Goal: Task Accomplishment & Management: Manage account settings

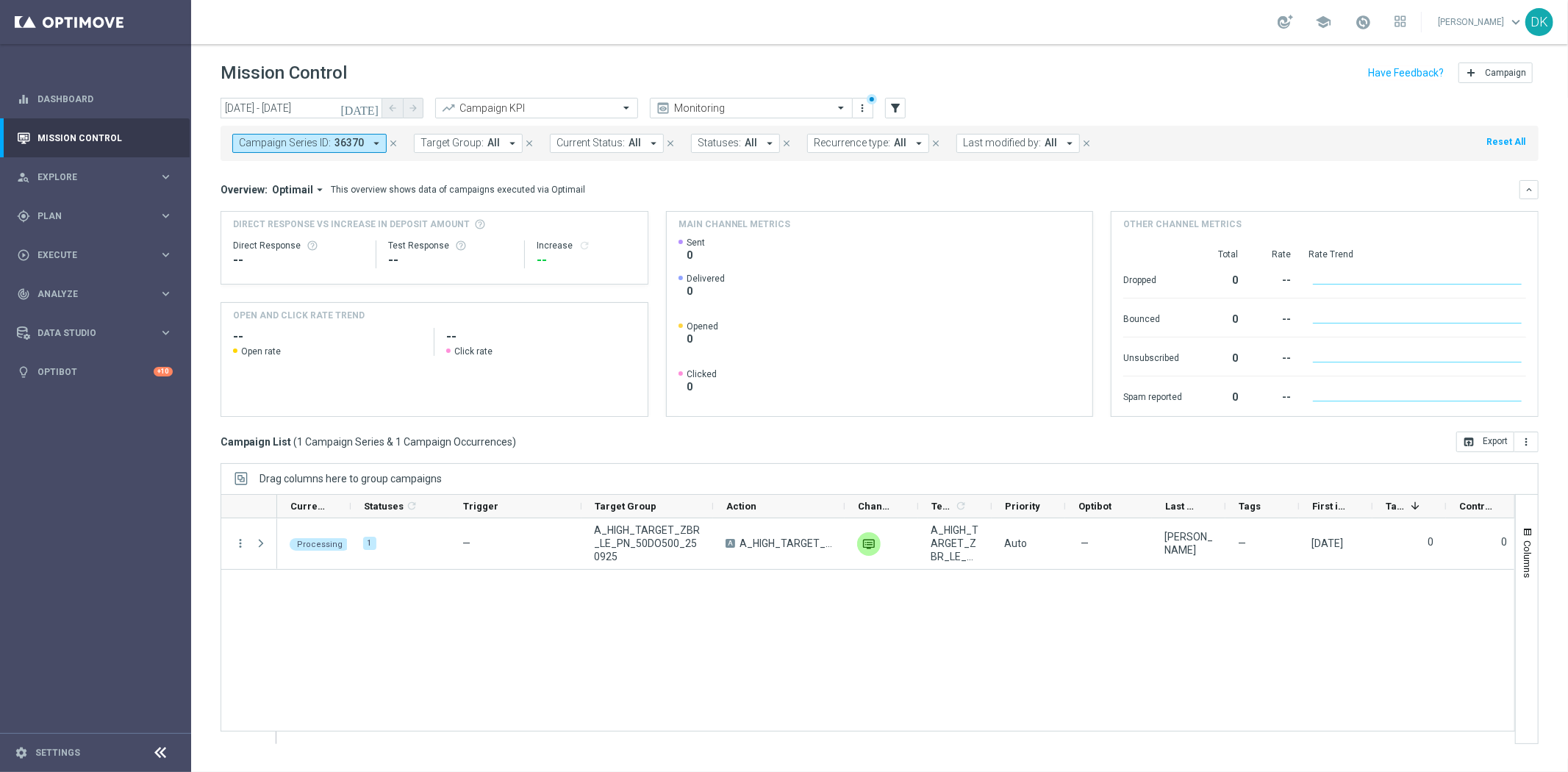
click at [326, 148] on span "Campaign Series ID:" at bounding box center [285, 143] width 92 height 12
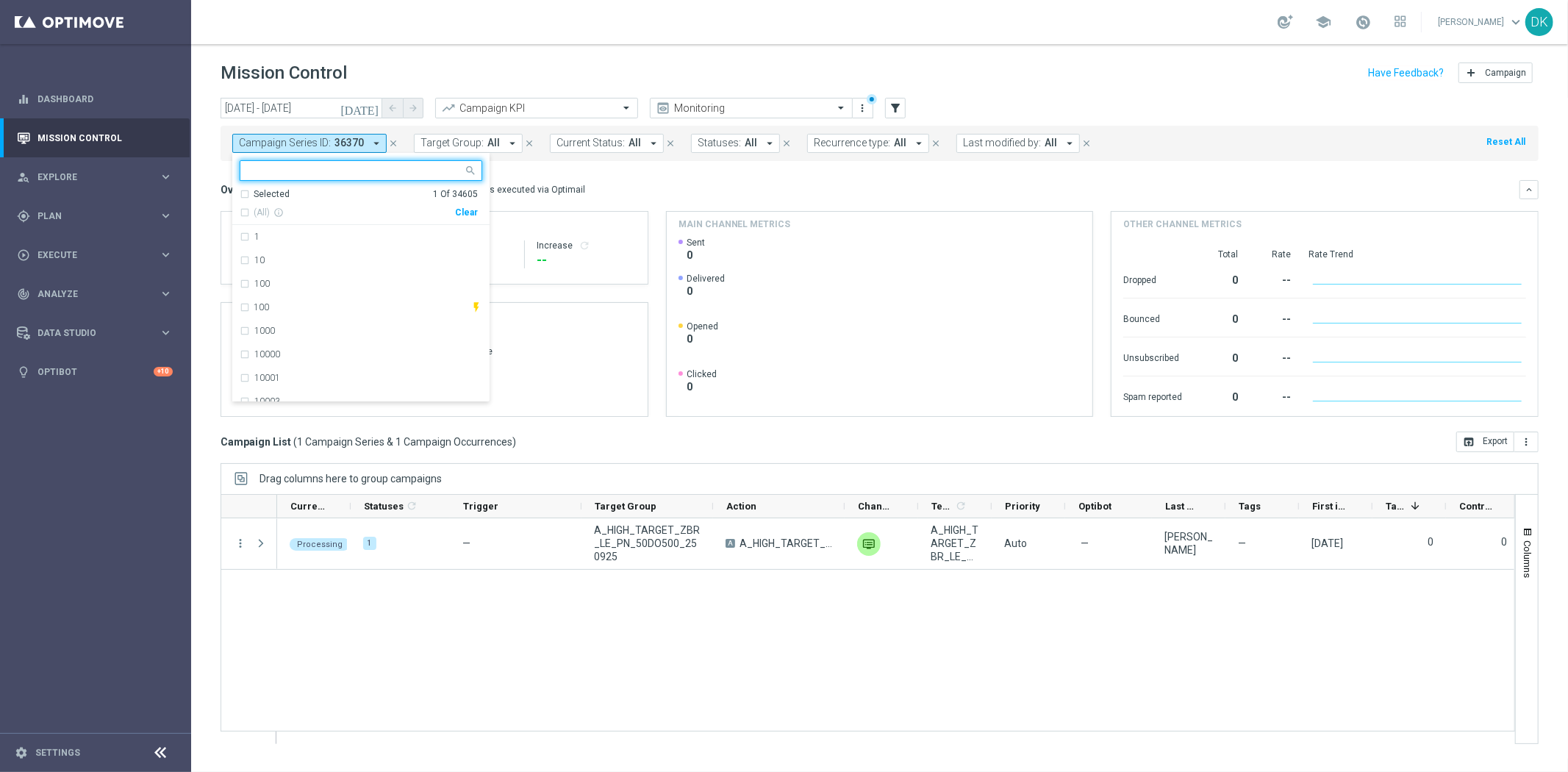
click at [0, 0] on div "Clear" at bounding box center [0, 0] width 0 height 0
click at [584, 180] on div "Overview: Optimail arrow_drop_down This overview shows data of campaigns execut…" at bounding box center [880, 189] width 1318 height 19
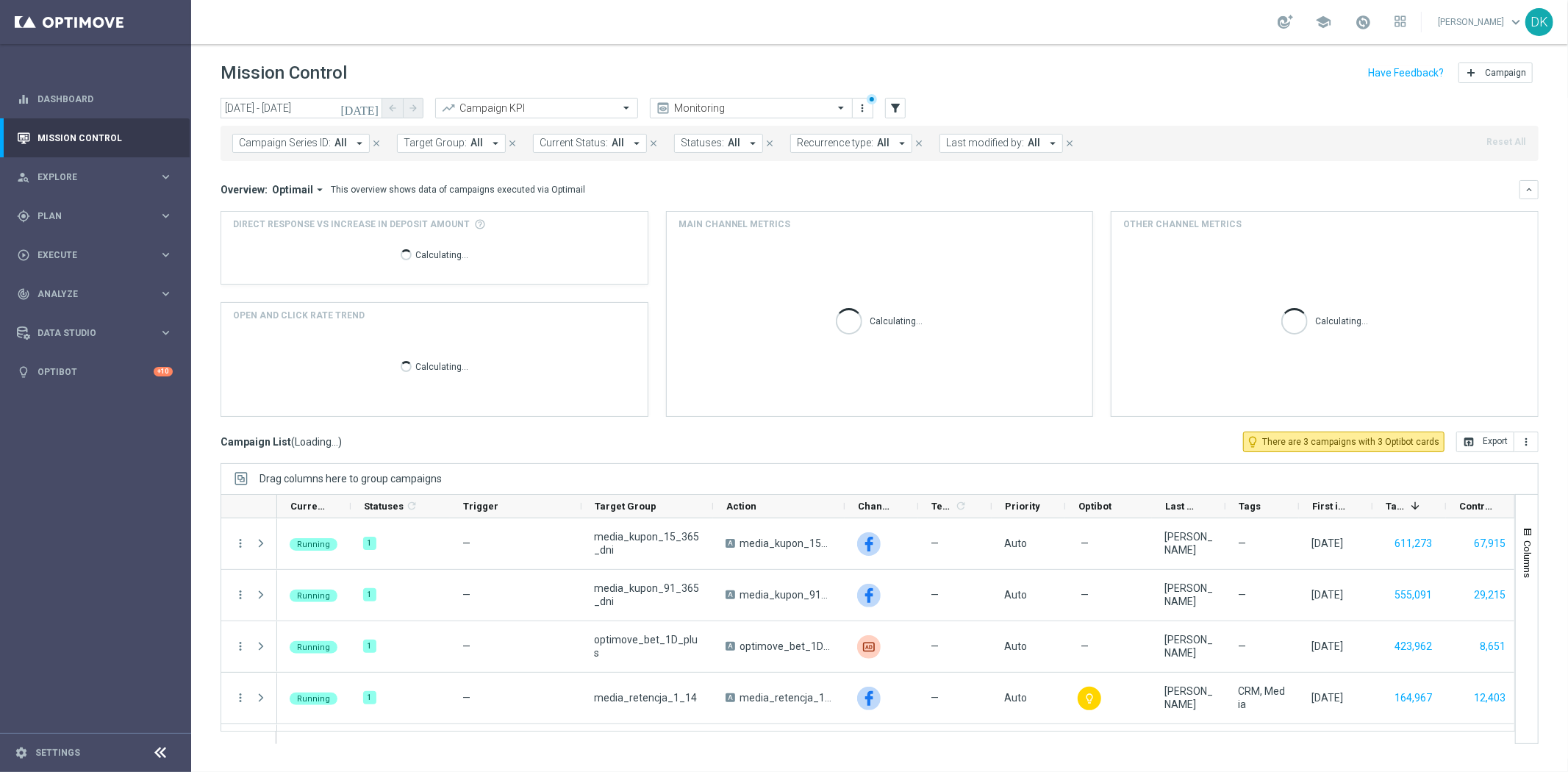
click at [442, 144] on span "Target Group:" at bounding box center [435, 143] width 63 height 12
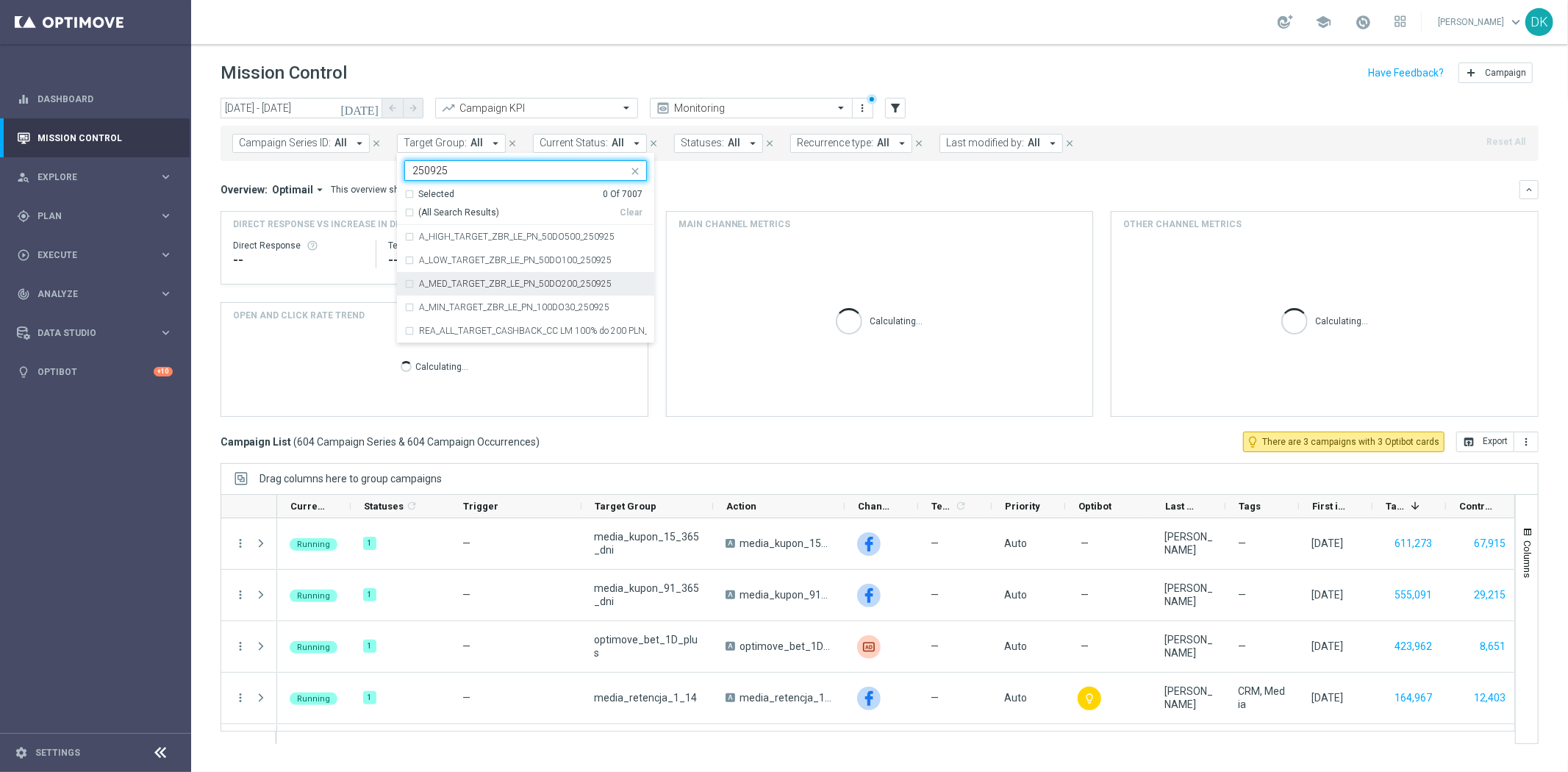
click at [504, 281] on label "A_MED_TARGET_ZBR_LE_PN_50DO200_250925" at bounding box center [515, 283] width 193 height 9
type input "250925"
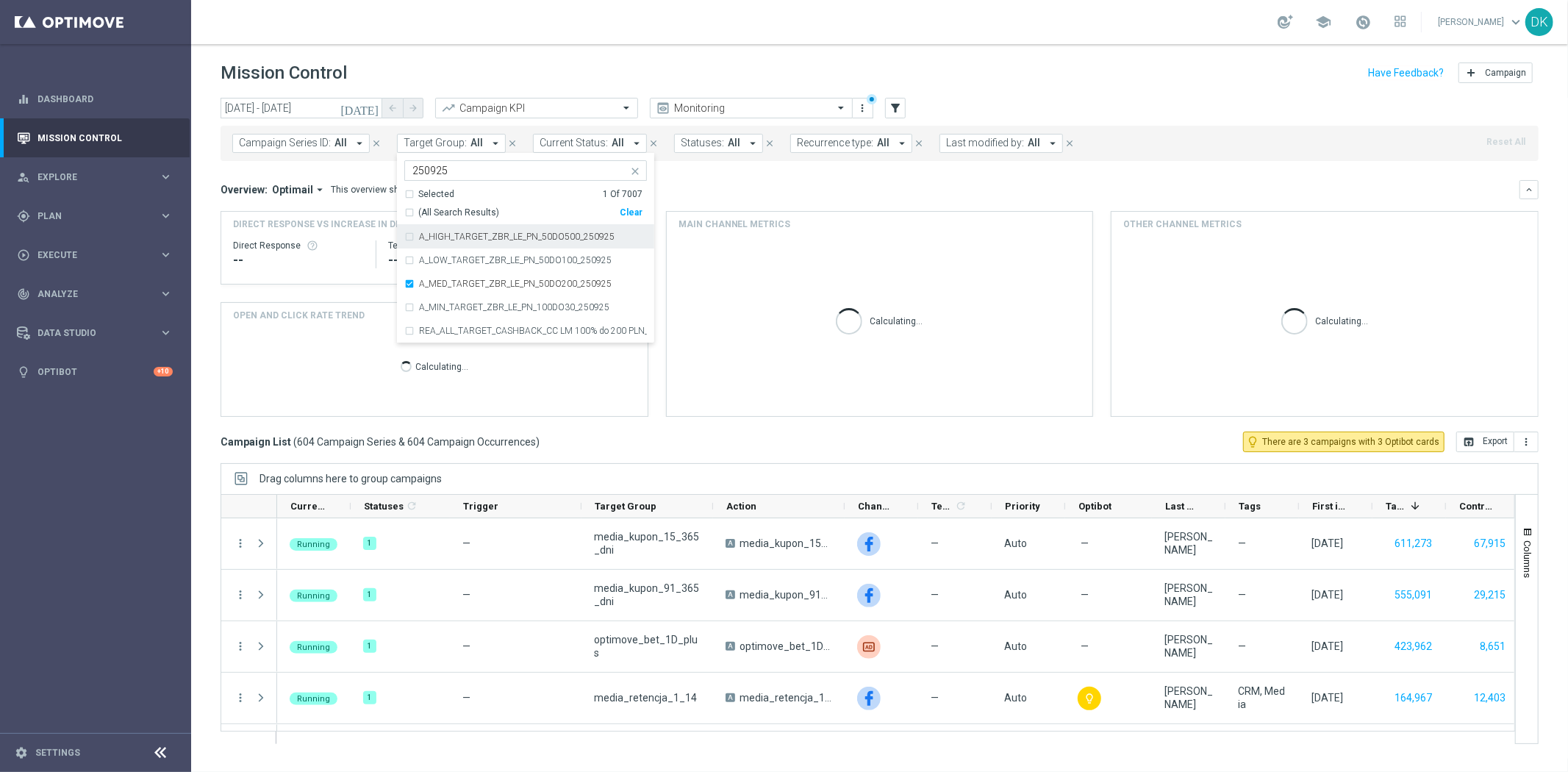
click at [511, 240] on label "A_HIGH_TARGET_ZBR_LE_PN_50DO500_250925" at bounding box center [517, 236] width 196 height 9
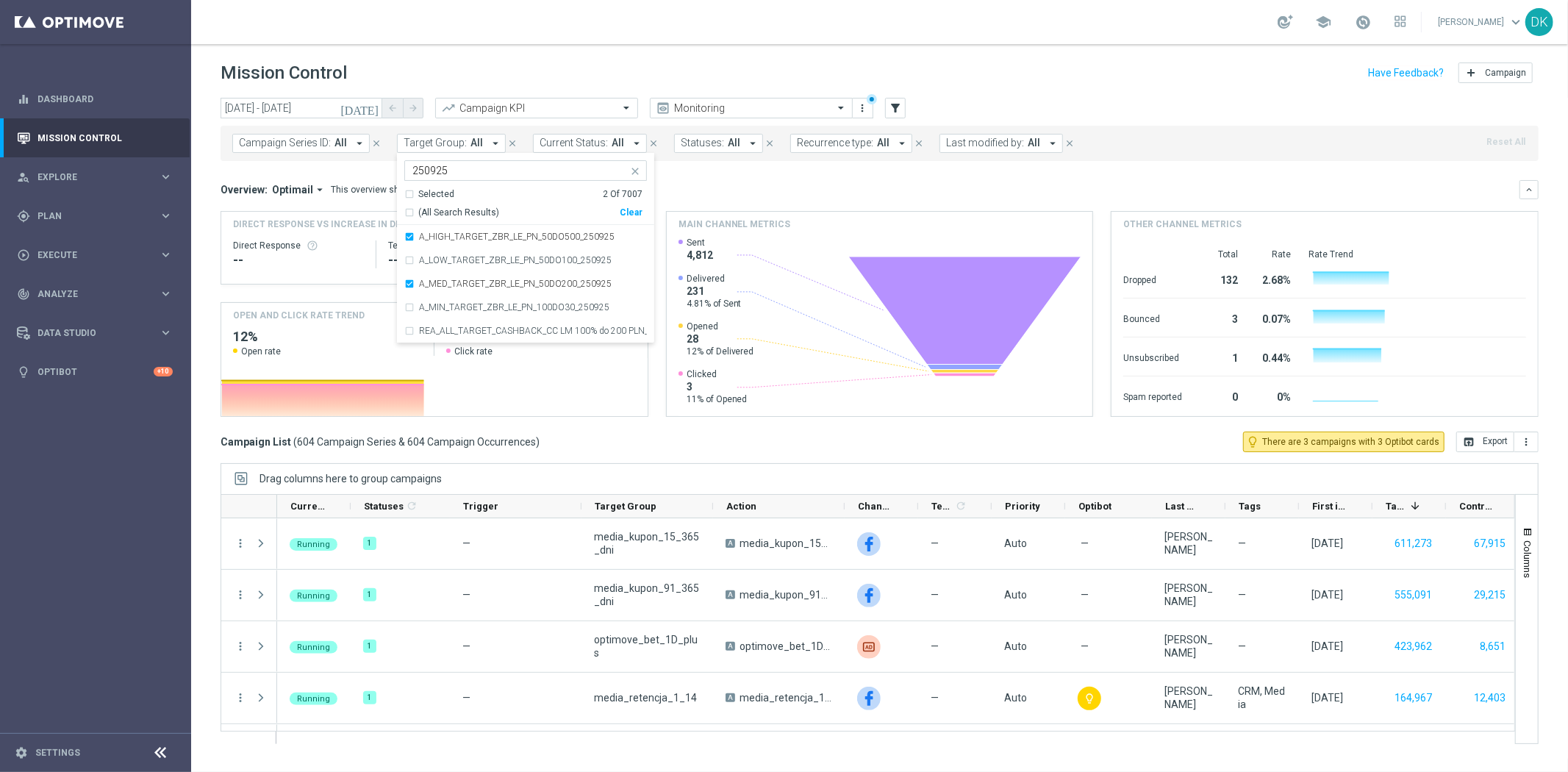
click at [216, 379] on div "today 25 Sep 2025 - 25 Sep 2025 arrow_back arrow_forward Campaign KPI trending_…" at bounding box center [879, 428] width 1377 height 661
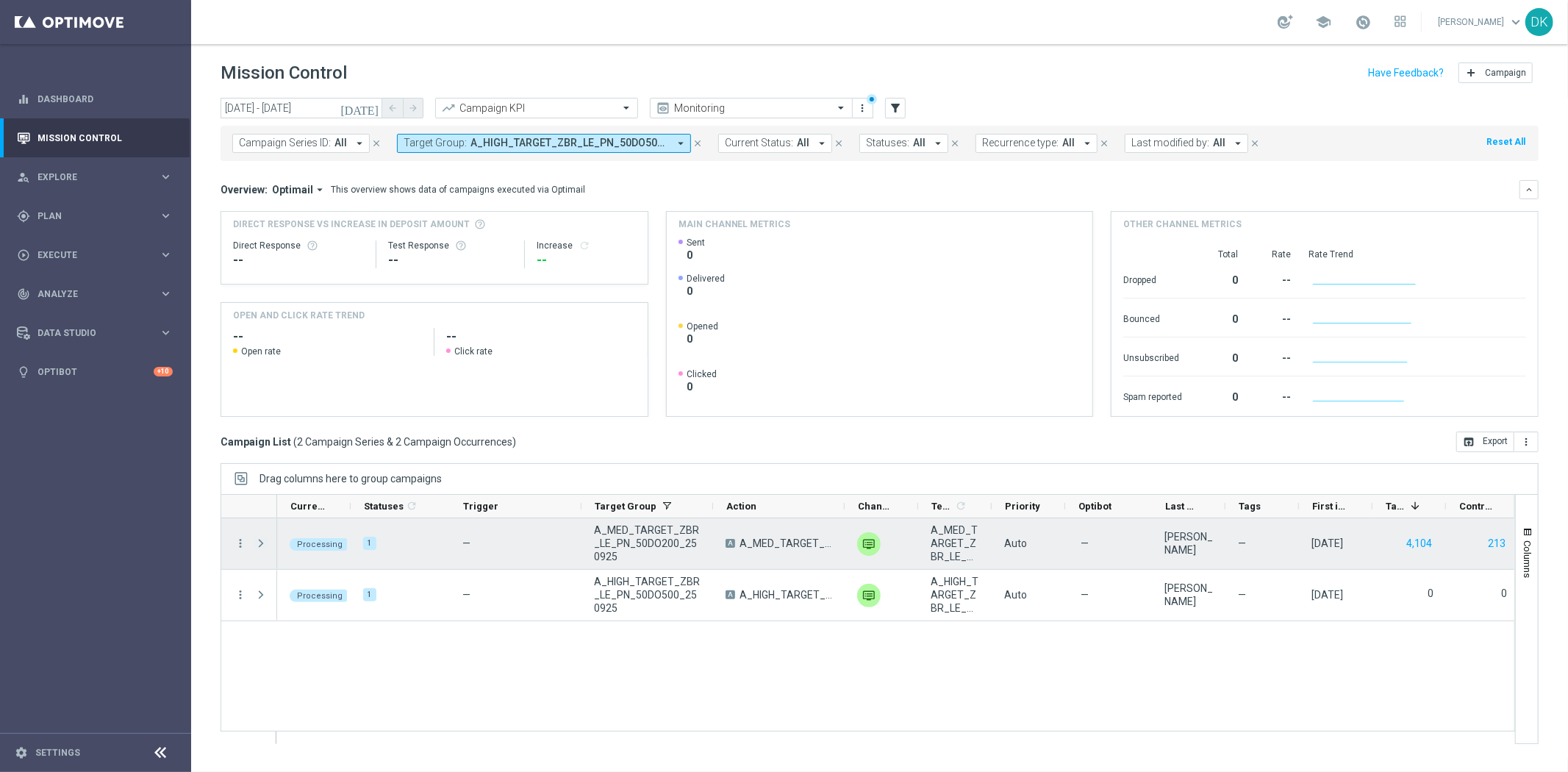
click at [258, 545] on span at bounding box center [260, 543] width 13 height 12
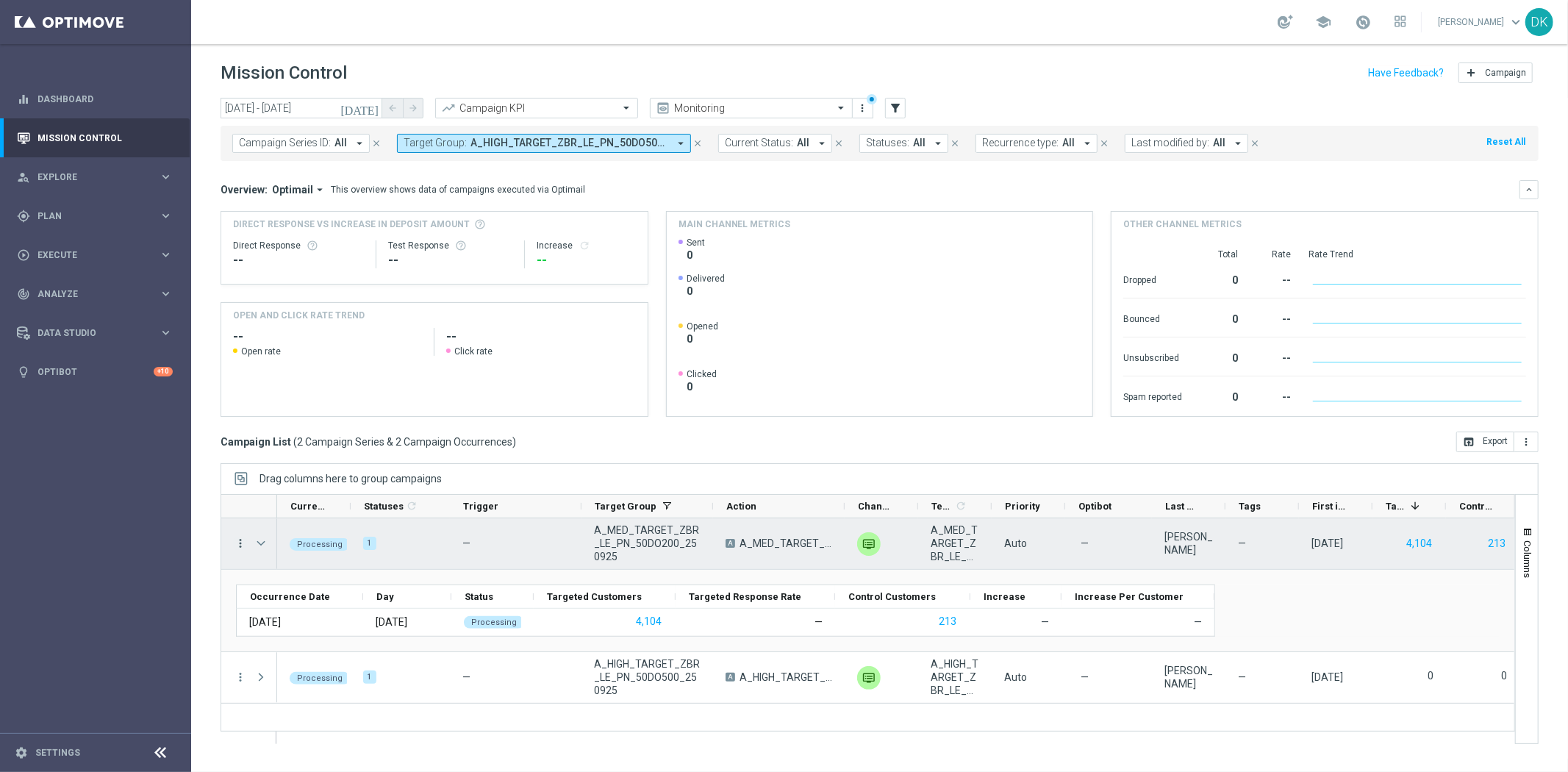
click at [243, 542] on icon "more_vert" at bounding box center [240, 543] width 13 height 13
click at [275, 555] on span "Campaign Details" at bounding box center [306, 553] width 74 height 10
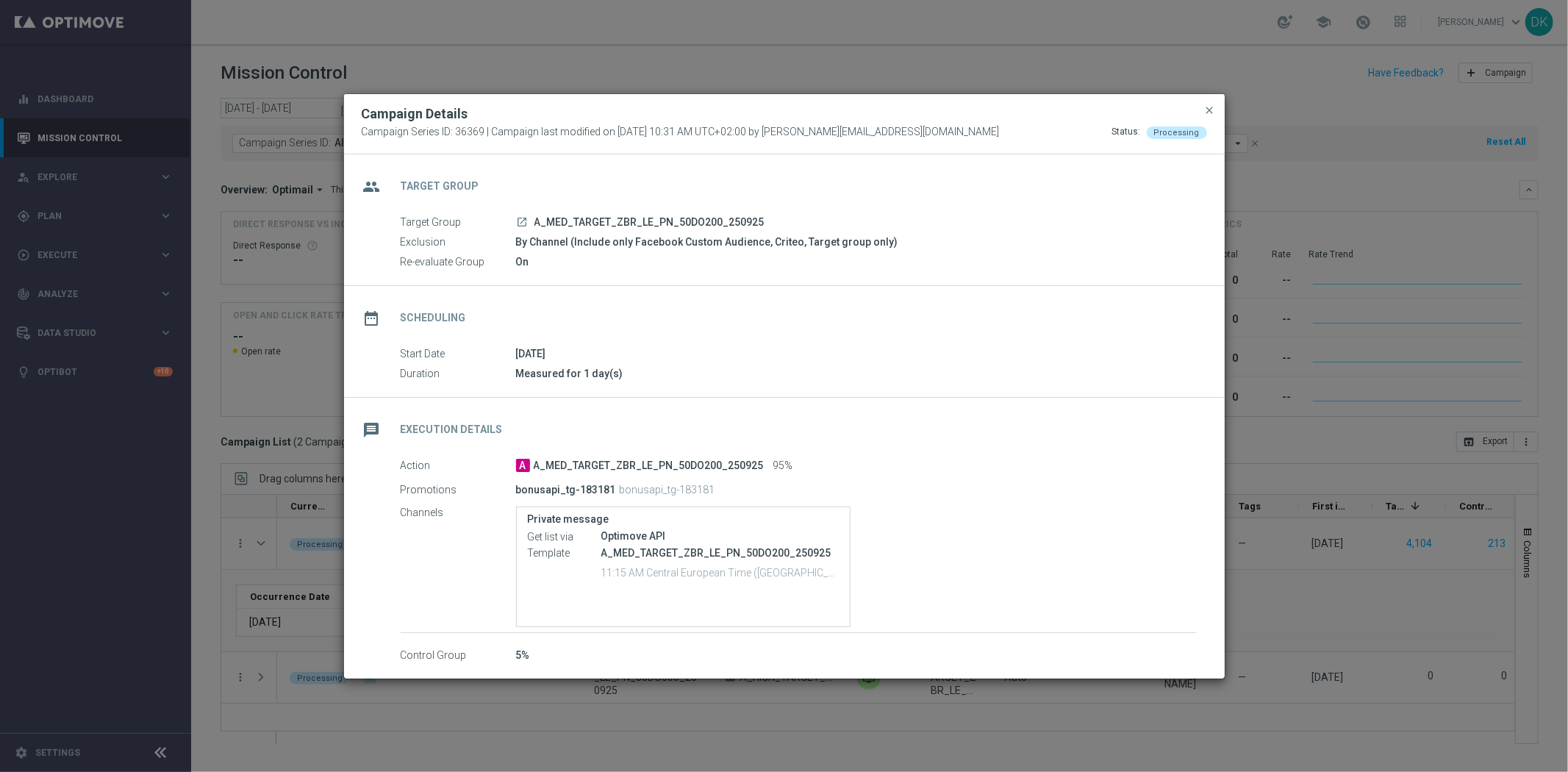
click at [218, 524] on modal-container "Campaign Details Campaign Series ID: 36369 | Campaign last modified on 25 Sep 2…" at bounding box center [784, 386] width 1568 height 772
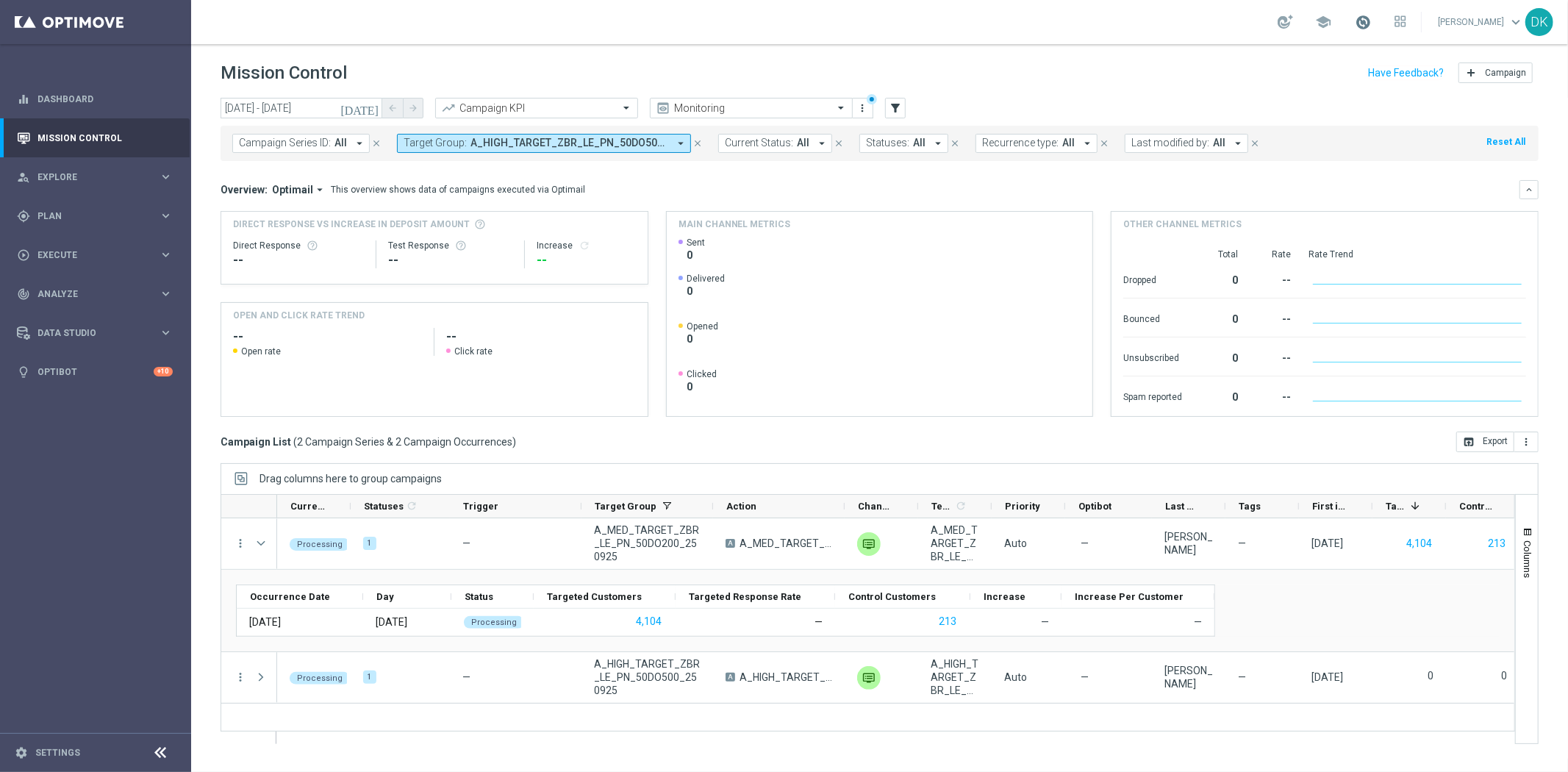
click at [1371, 28] on span at bounding box center [1363, 22] width 16 height 16
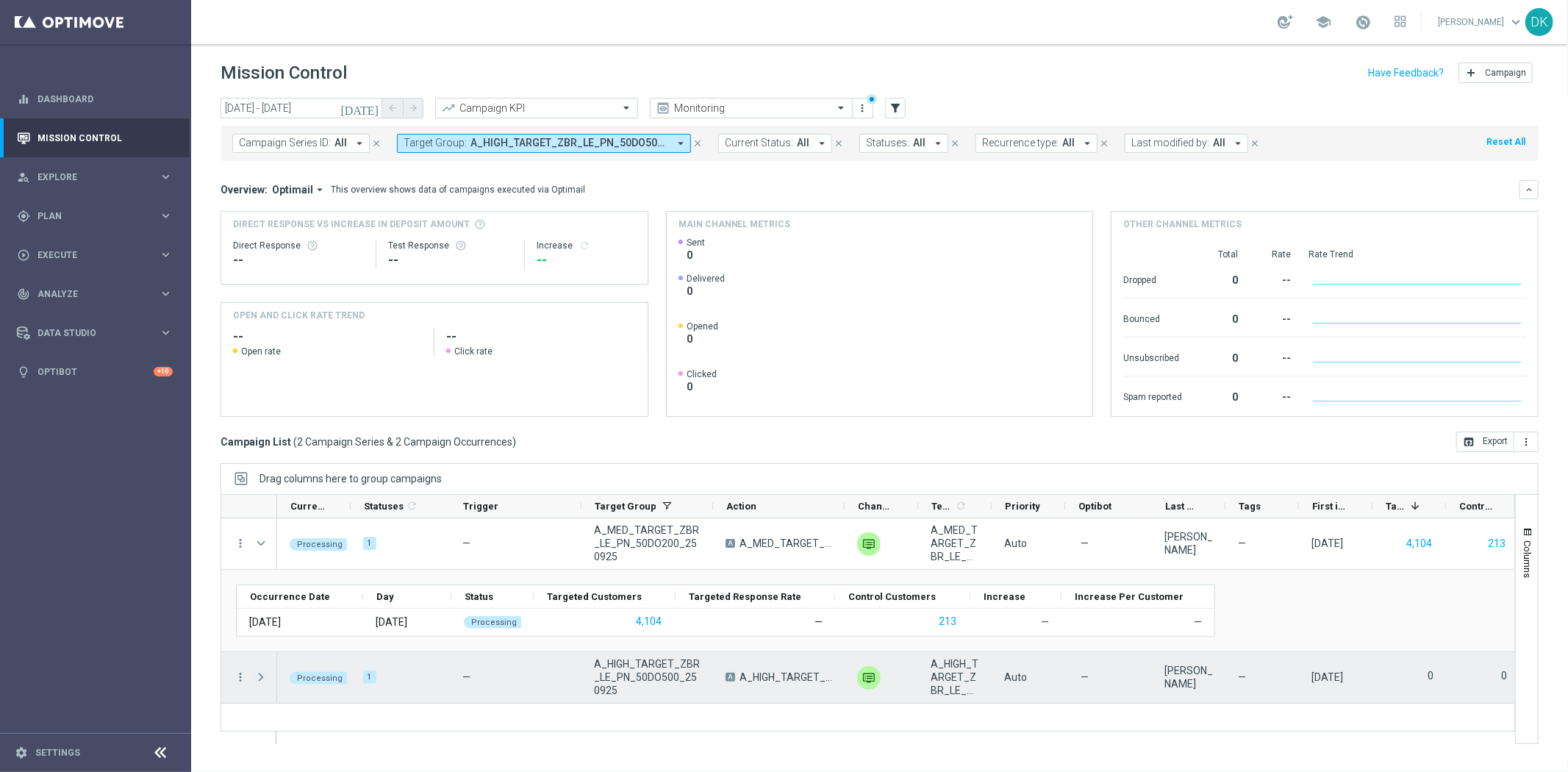
click at [261, 680] on span at bounding box center [260, 677] width 13 height 12
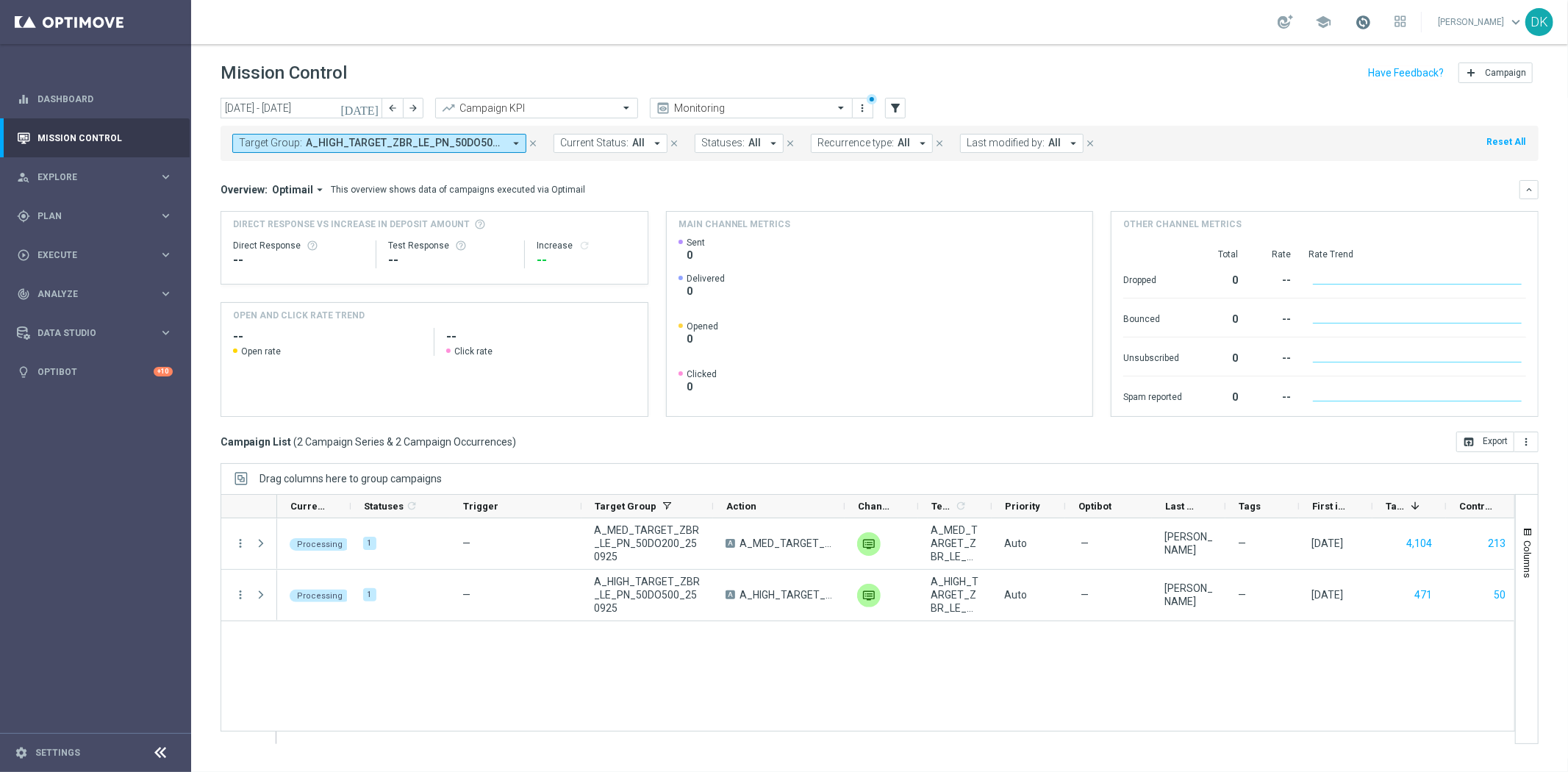
click at [1371, 26] on span at bounding box center [1363, 22] width 16 height 16
